Goal: Information Seeking & Learning: Learn about a topic

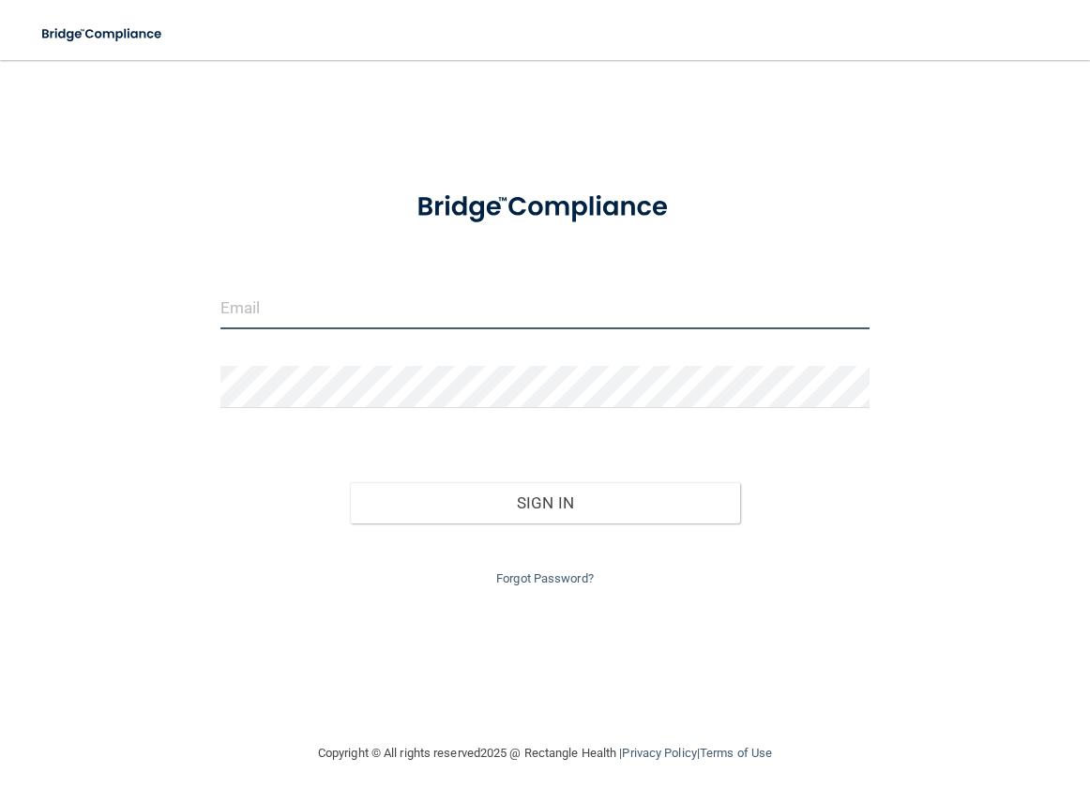
click at [560, 309] on input "email" at bounding box center [545, 308] width 650 height 42
type input "[EMAIL_ADDRESS][DOMAIN_NAME]"
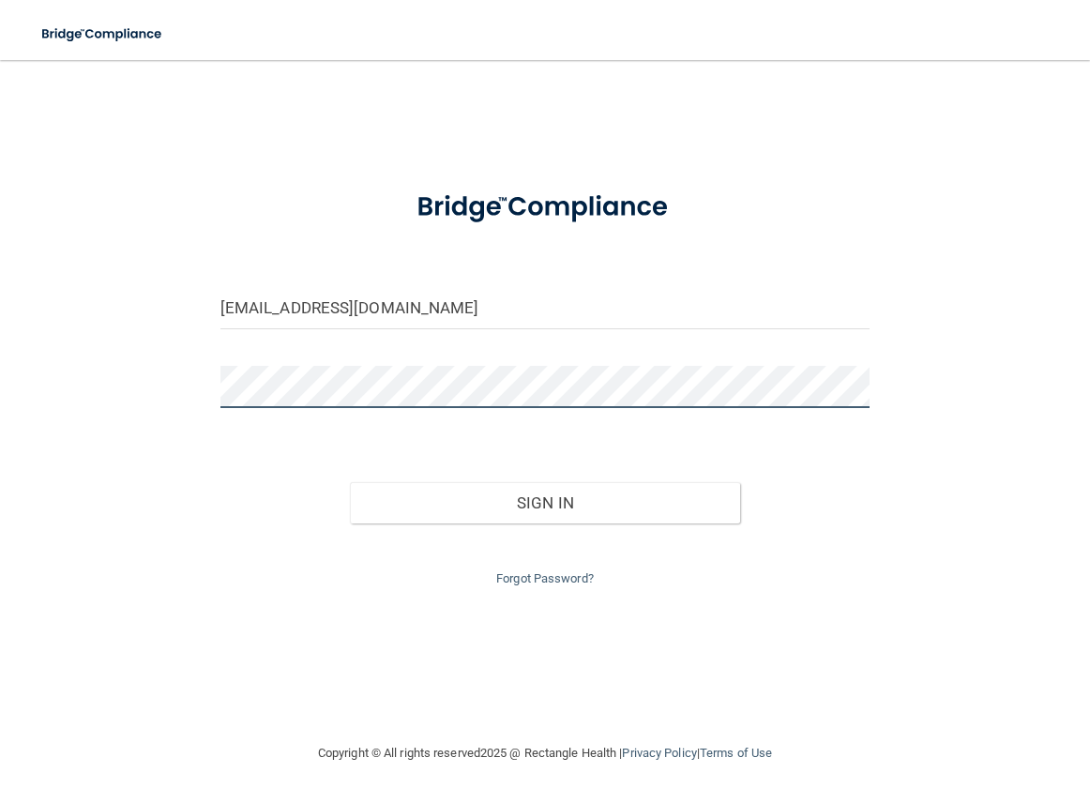
click at [350, 482] on button "Sign In" at bounding box center [545, 502] width 390 height 41
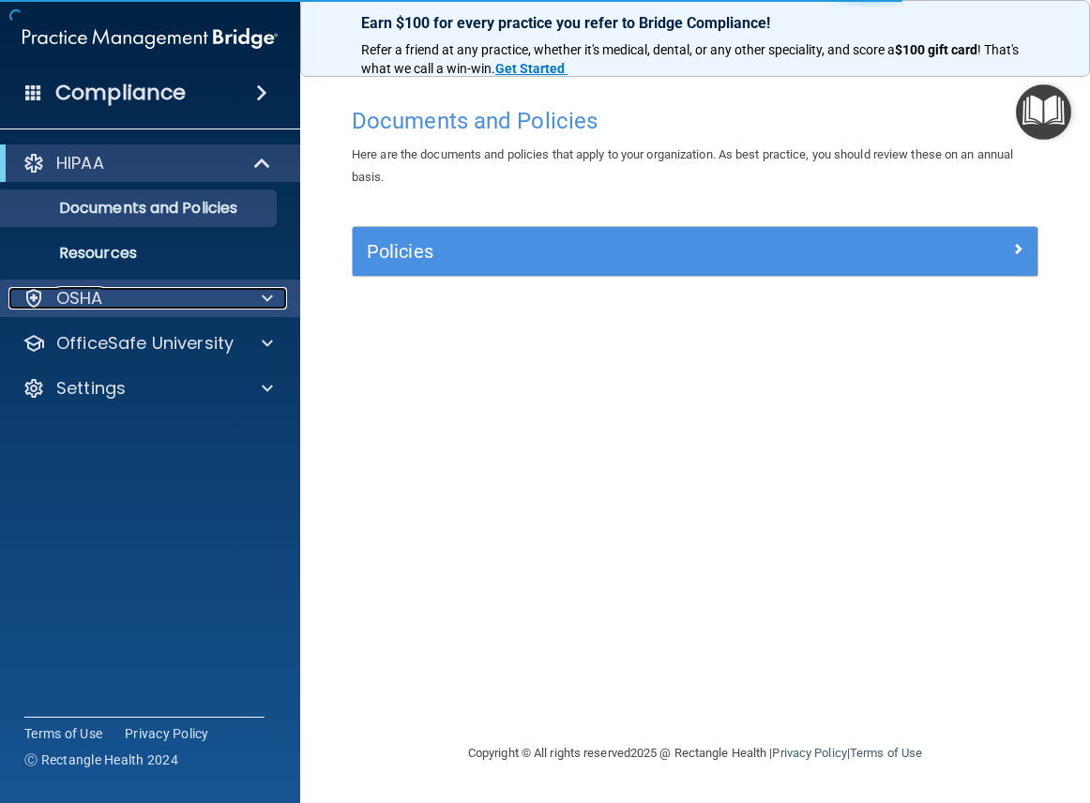
click at [274, 294] on div at bounding box center [264, 298] width 47 height 23
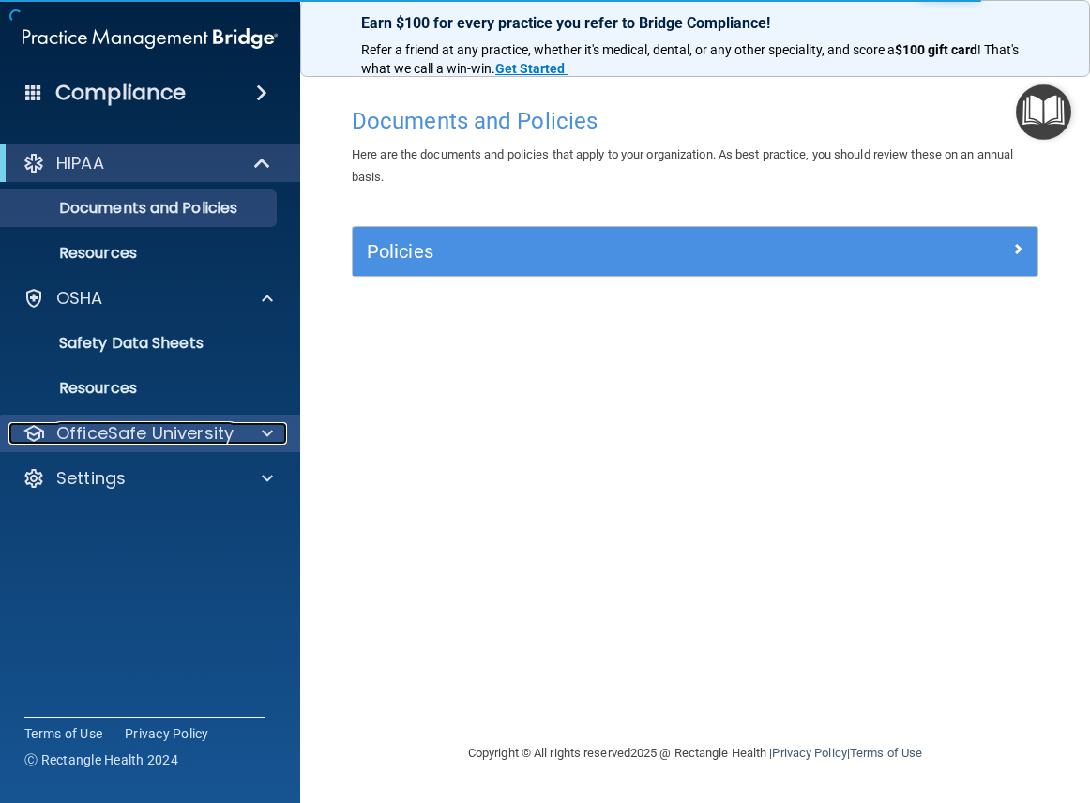
drag, startPoint x: 277, startPoint y: 427, endPoint x: 267, endPoint y: 429, distance: 9.6
click at [274, 428] on div at bounding box center [264, 433] width 47 height 23
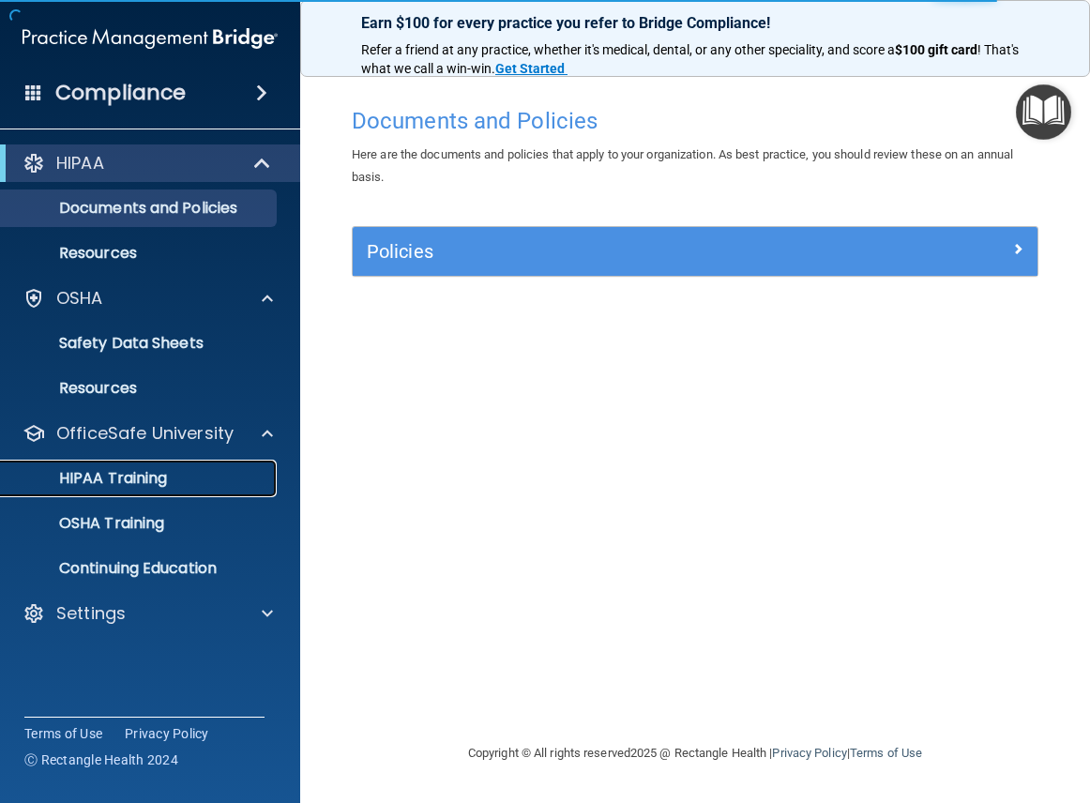
click at [163, 492] on link "HIPAA Training" at bounding box center [128, 479] width 295 height 38
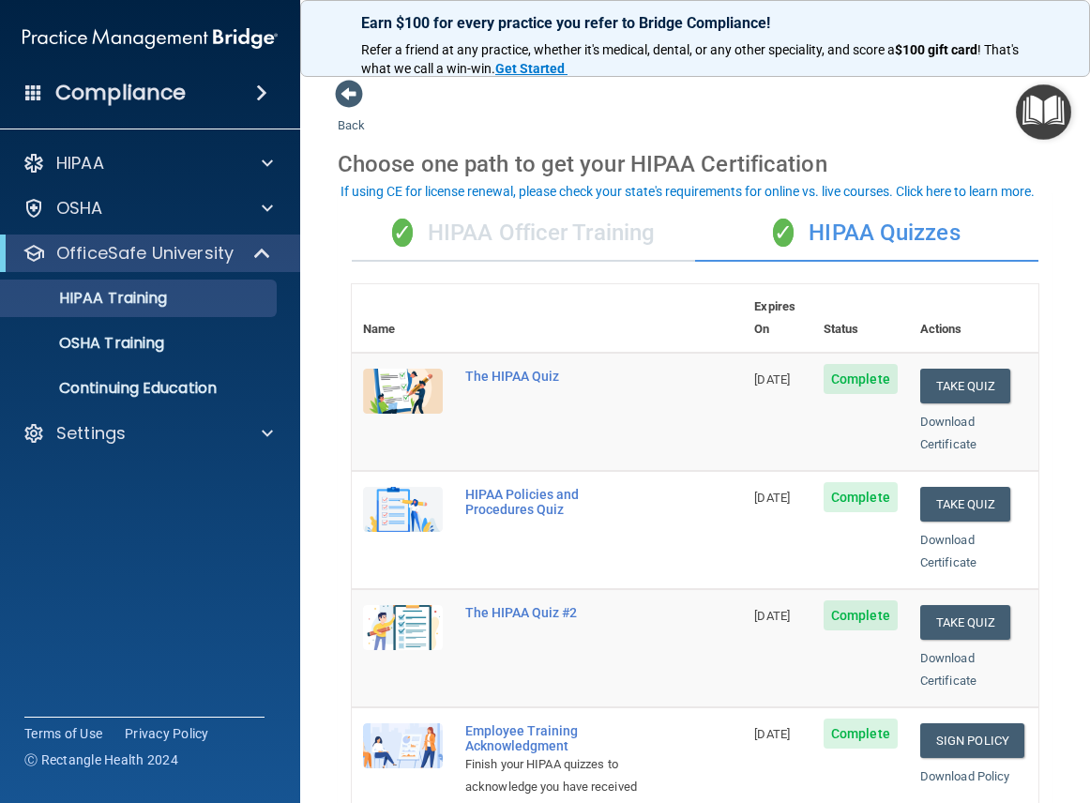
click at [582, 237] on div "✓ HIPAA Officer Training" at bounding box center [523, 233] width 343 height 56
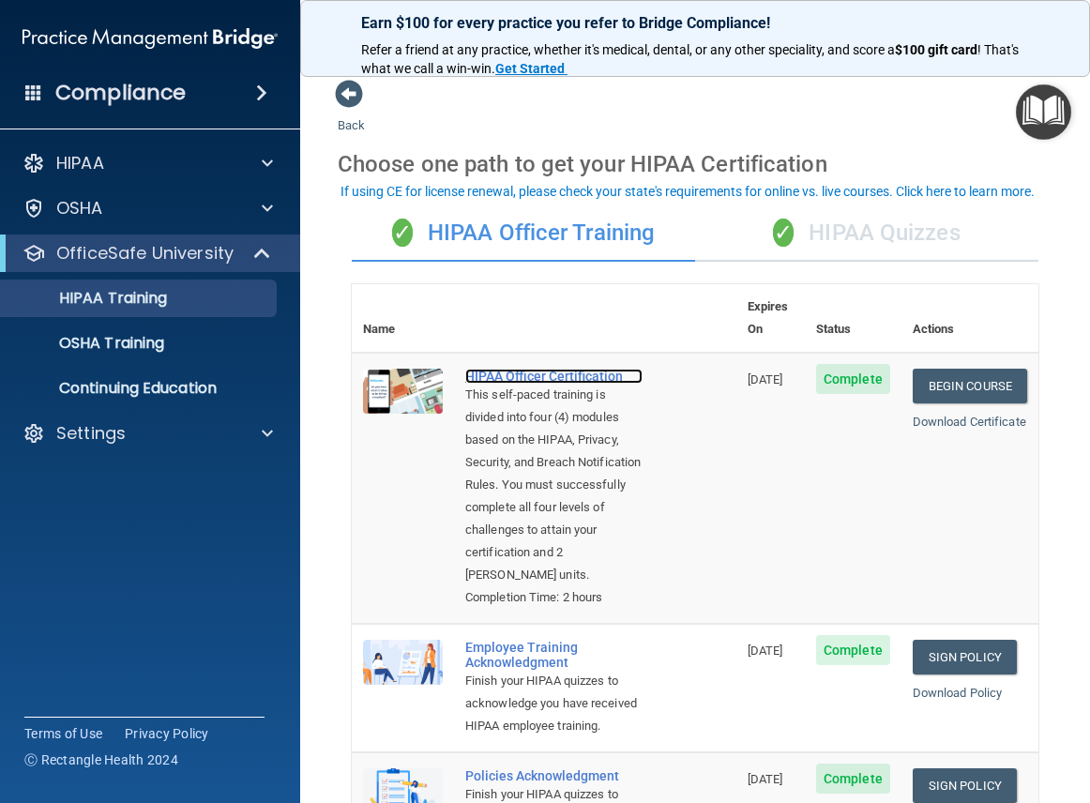
click at [491, 369] on div "HIPAA Officer Certification" at bounding box center [553, 376] width 177 height 15
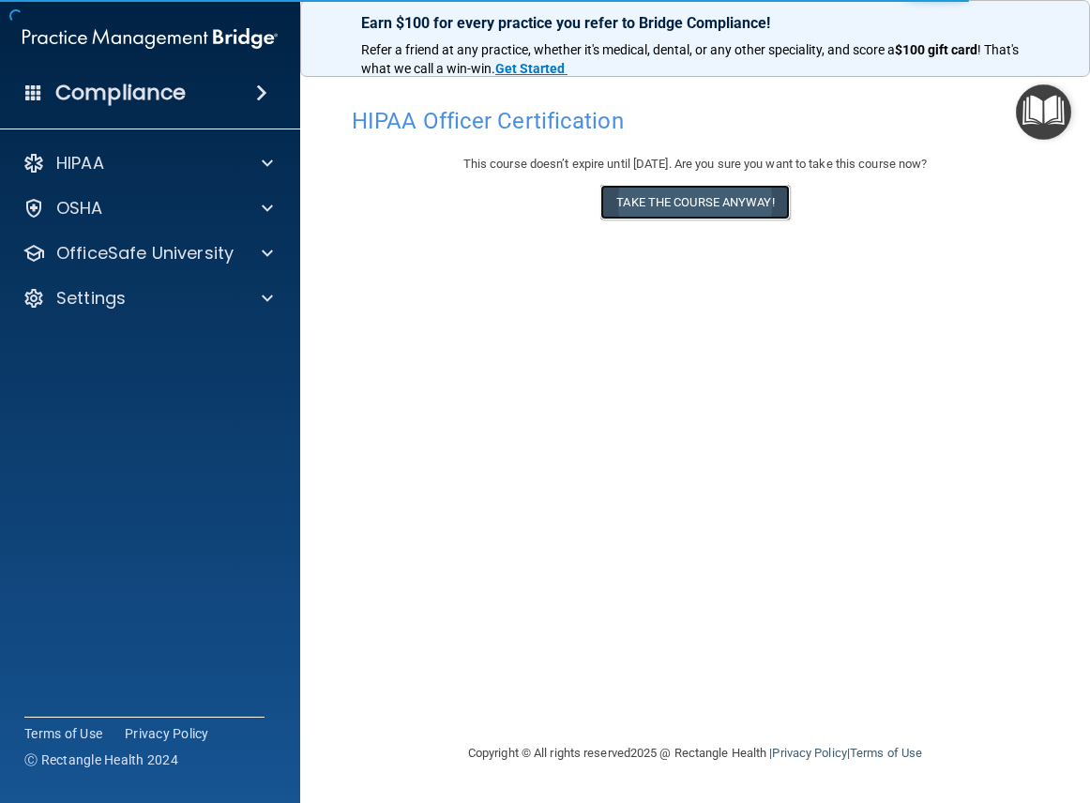
click at [757, 212] on button "Take the course anyway!" at bounding box center [694, 202] width 189 height 35
